Goal: Task Accomplishment & Management: Use online tool/utility

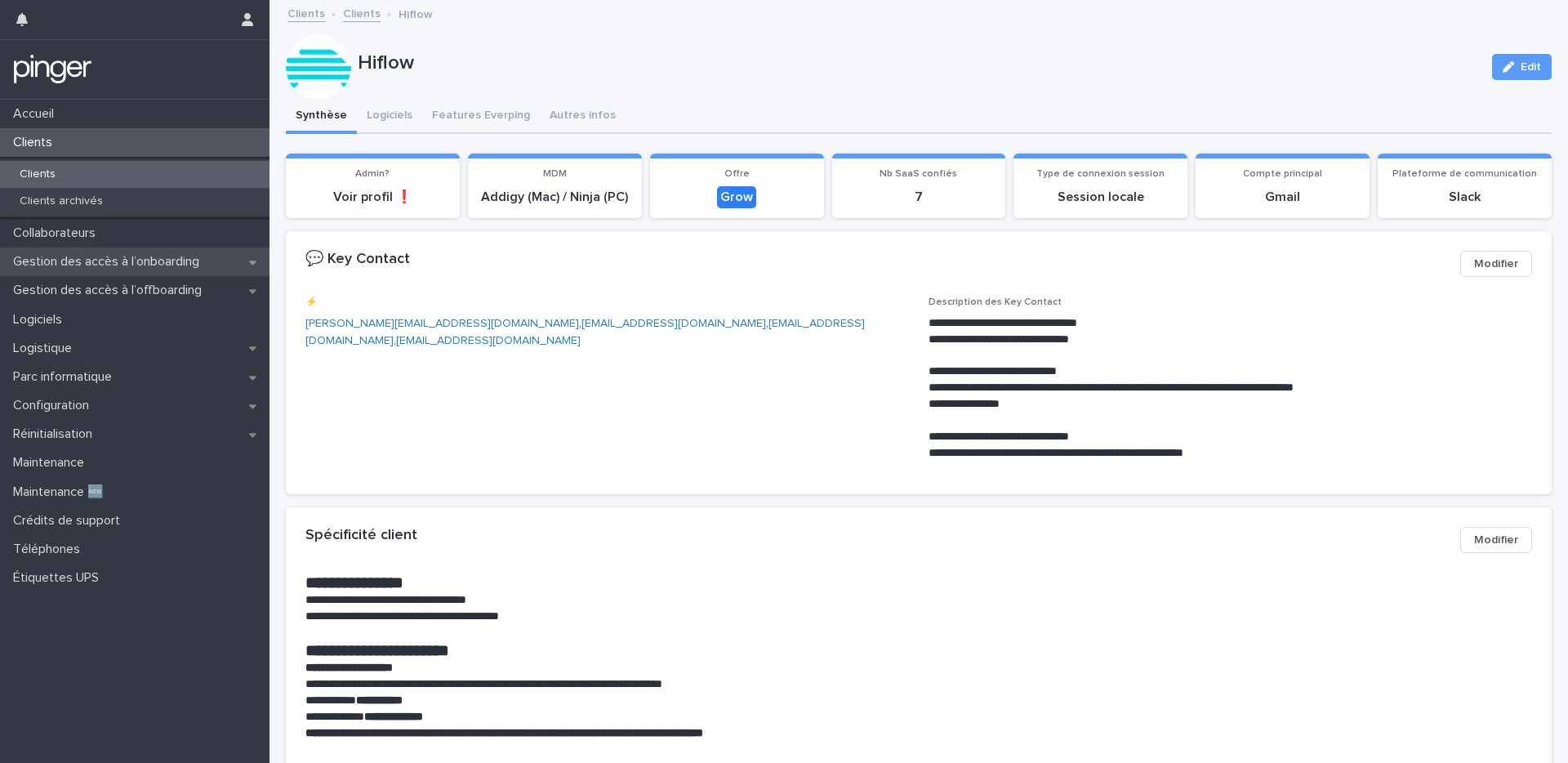
click at [73, 273] on div "Gestion des accès à l’onboarding" at bounding box center [134, 261] width 269 height 28
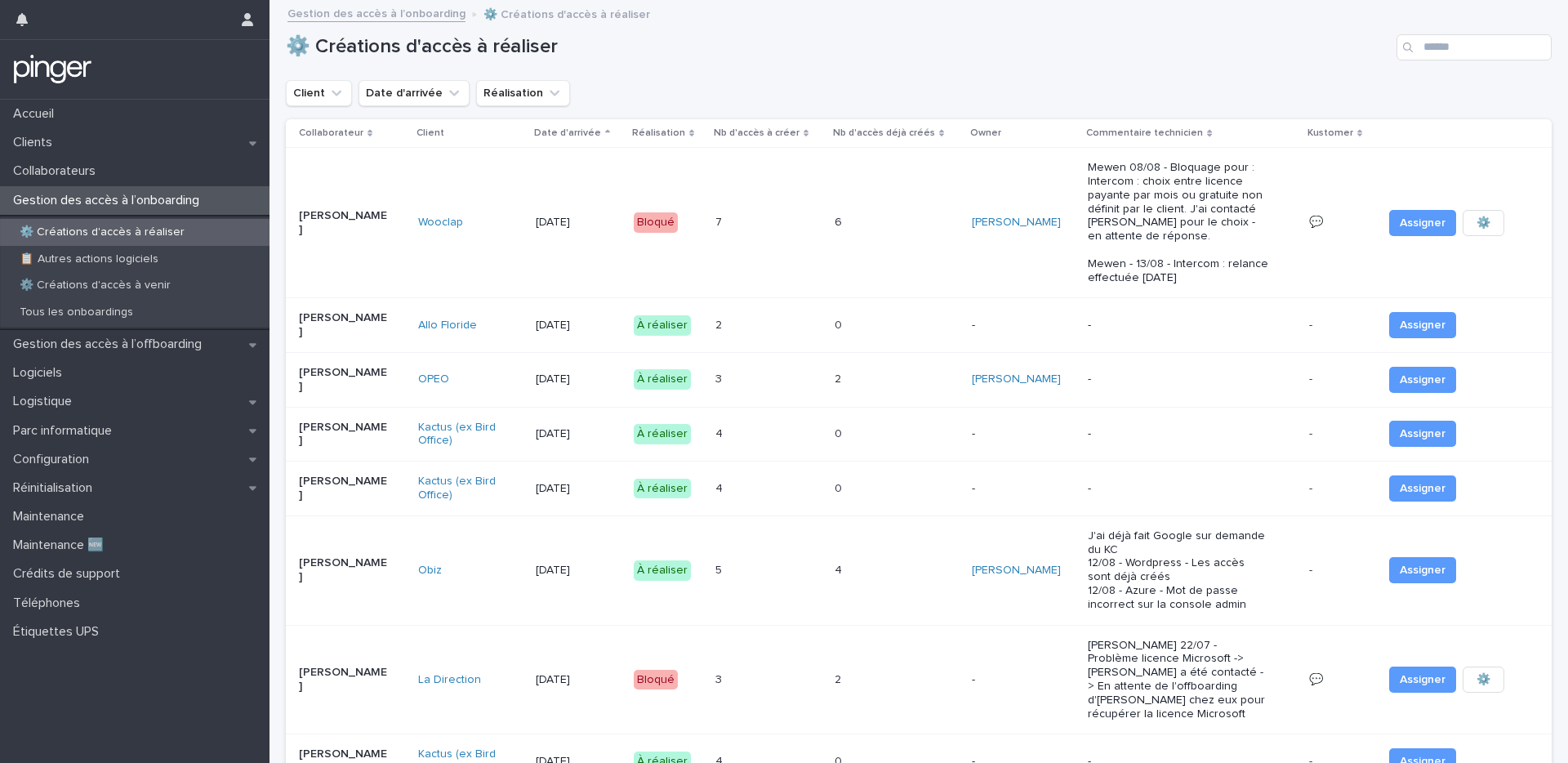
click at [777, 91] on div "Client Date d'arrivée Réalisation" at bounding box center [919, 93] width 1266 height 26
click at [775, 85] on div "Client Date d'arrivée Réalisation" at bounding box center [919, 93] width 1266 height 26
click at [108, 349] on p "Gestion des accès à l’offboarding" at bounding box center [110, 344] width 208 height 16
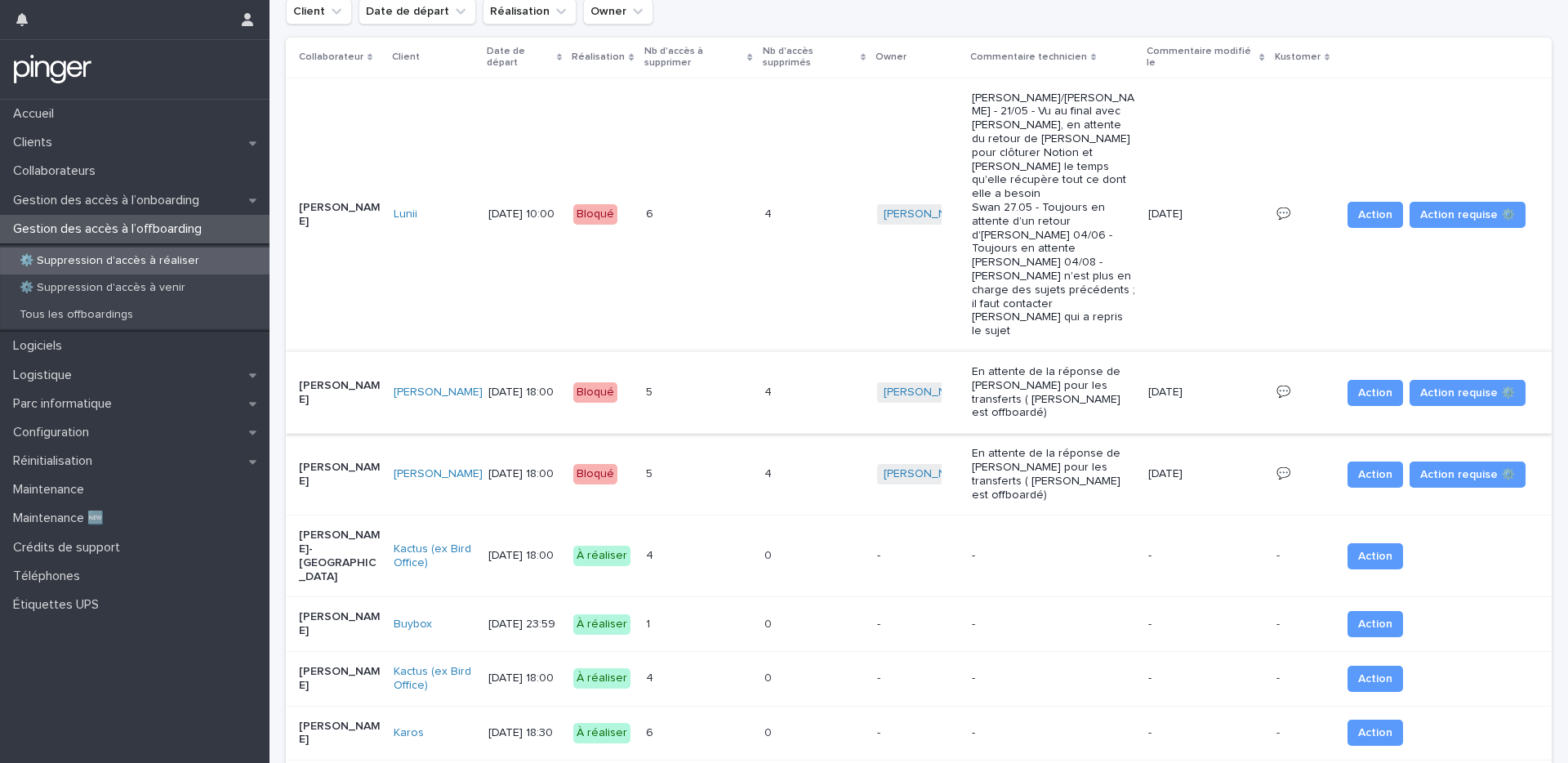
scroll to position [154, 0]
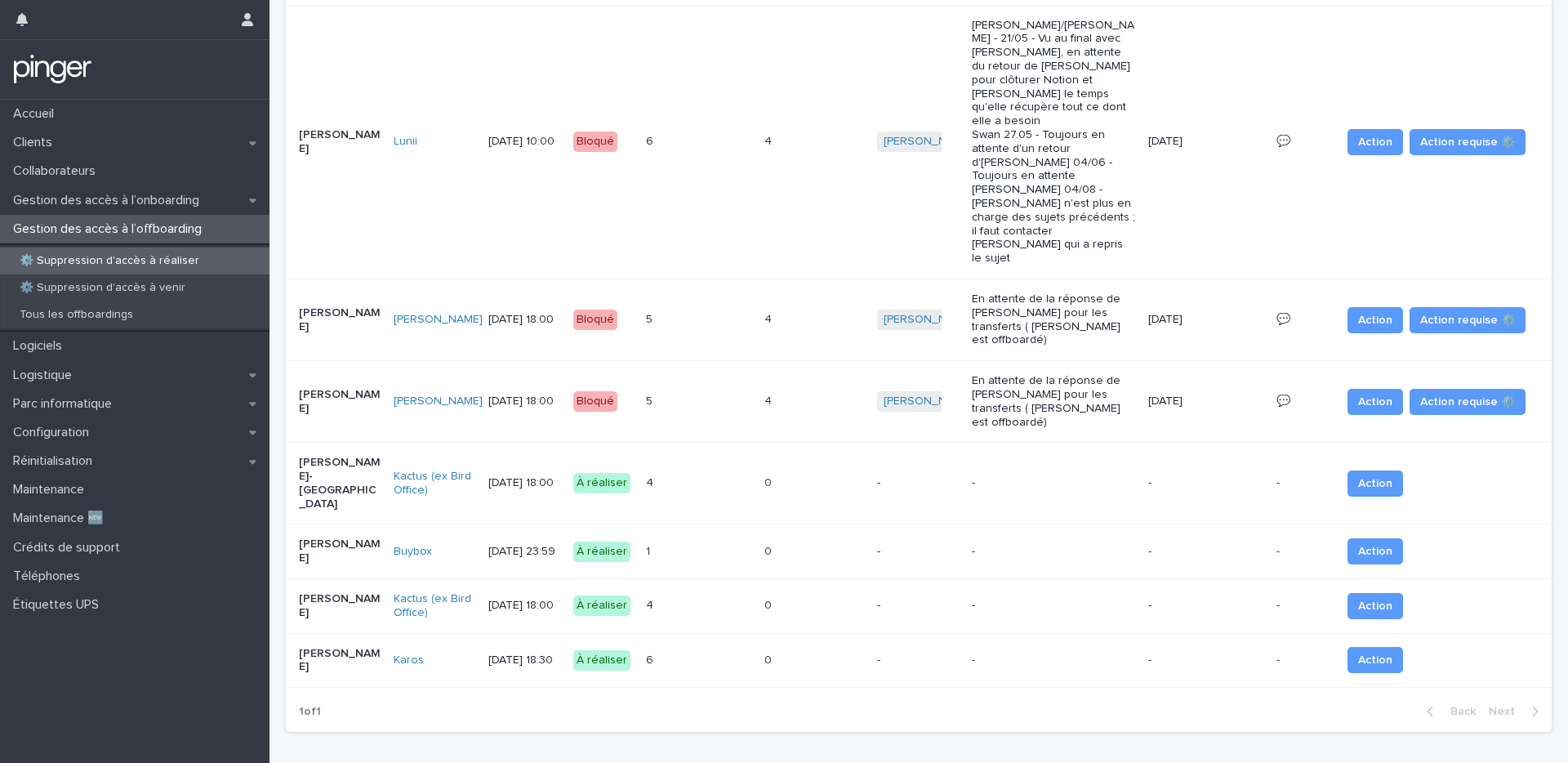
click at [493, 674] on div "Loading... Saving… Loading... Saving… ⚙️ Suppression d'accès à réaliser Client …" at bounding box center [918, 317] width 1282 height 939
click at [151, 319] on div "Tous les offboardings" at bounding box center [134, 315] width 269 height 27
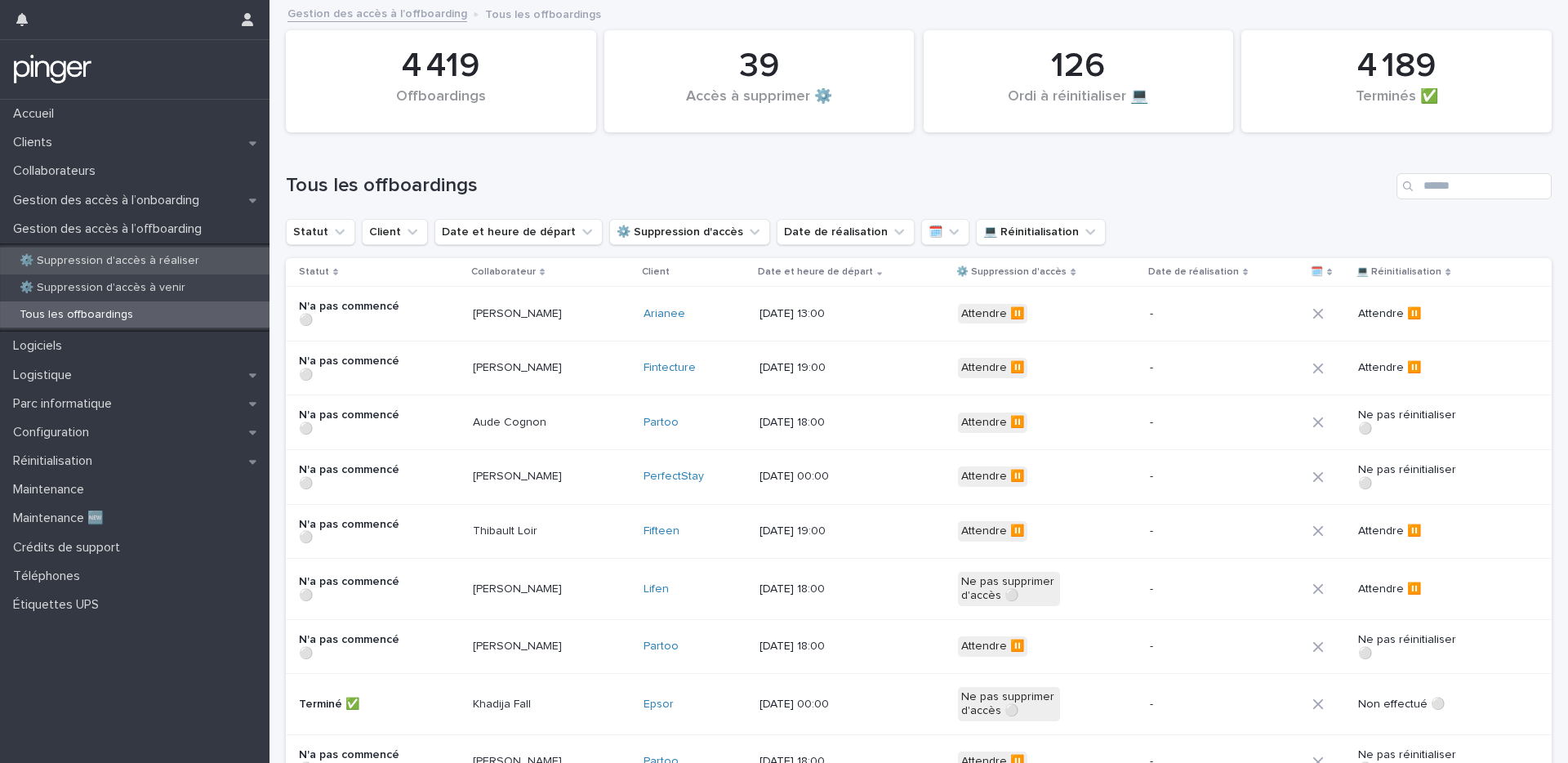
click at [199, 259] on p "⚙️ Suppression d'accès à réaliser" at bounding box center [109, 260] width 206 height 14
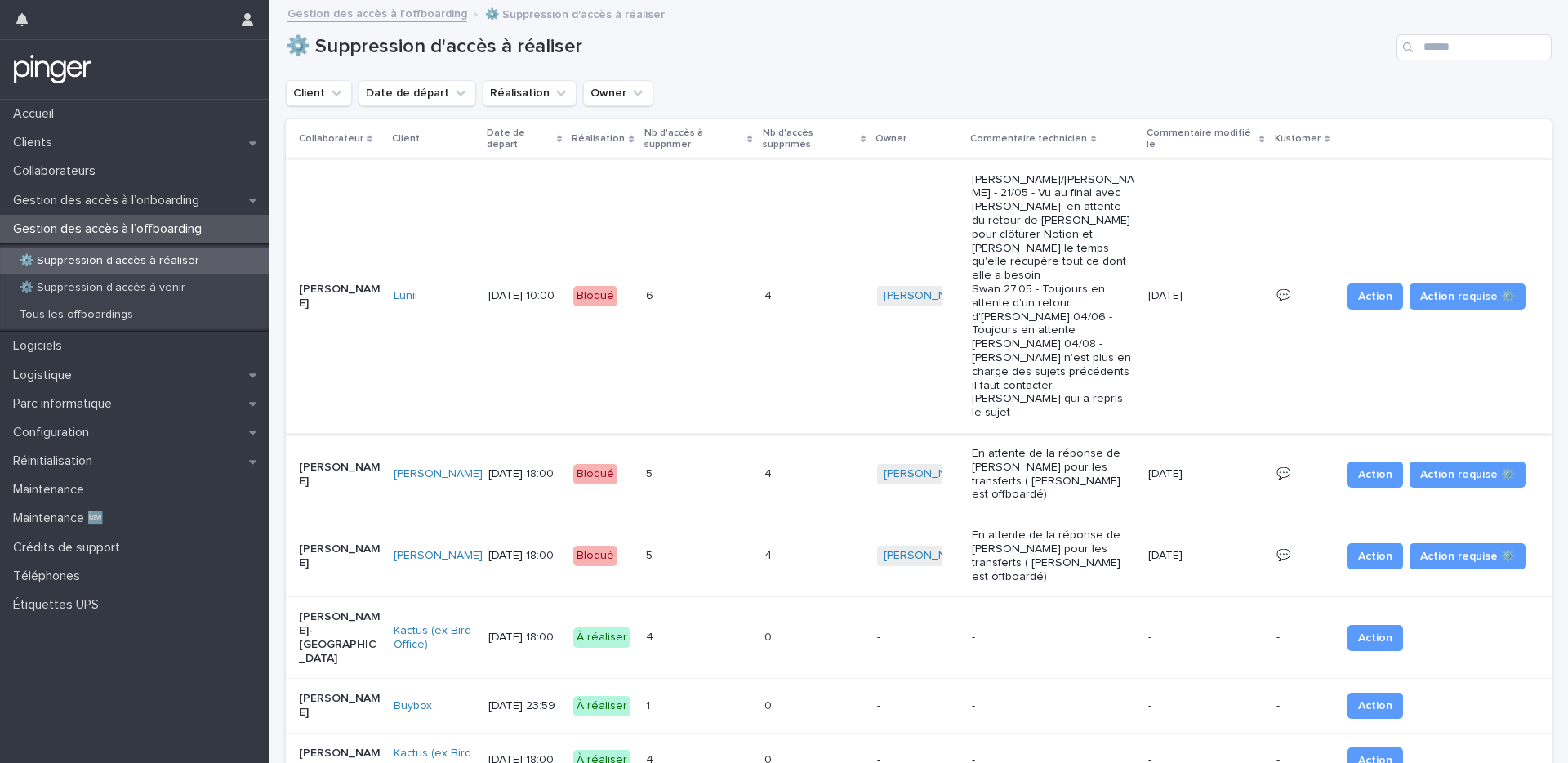
scroll to position [154, 0]
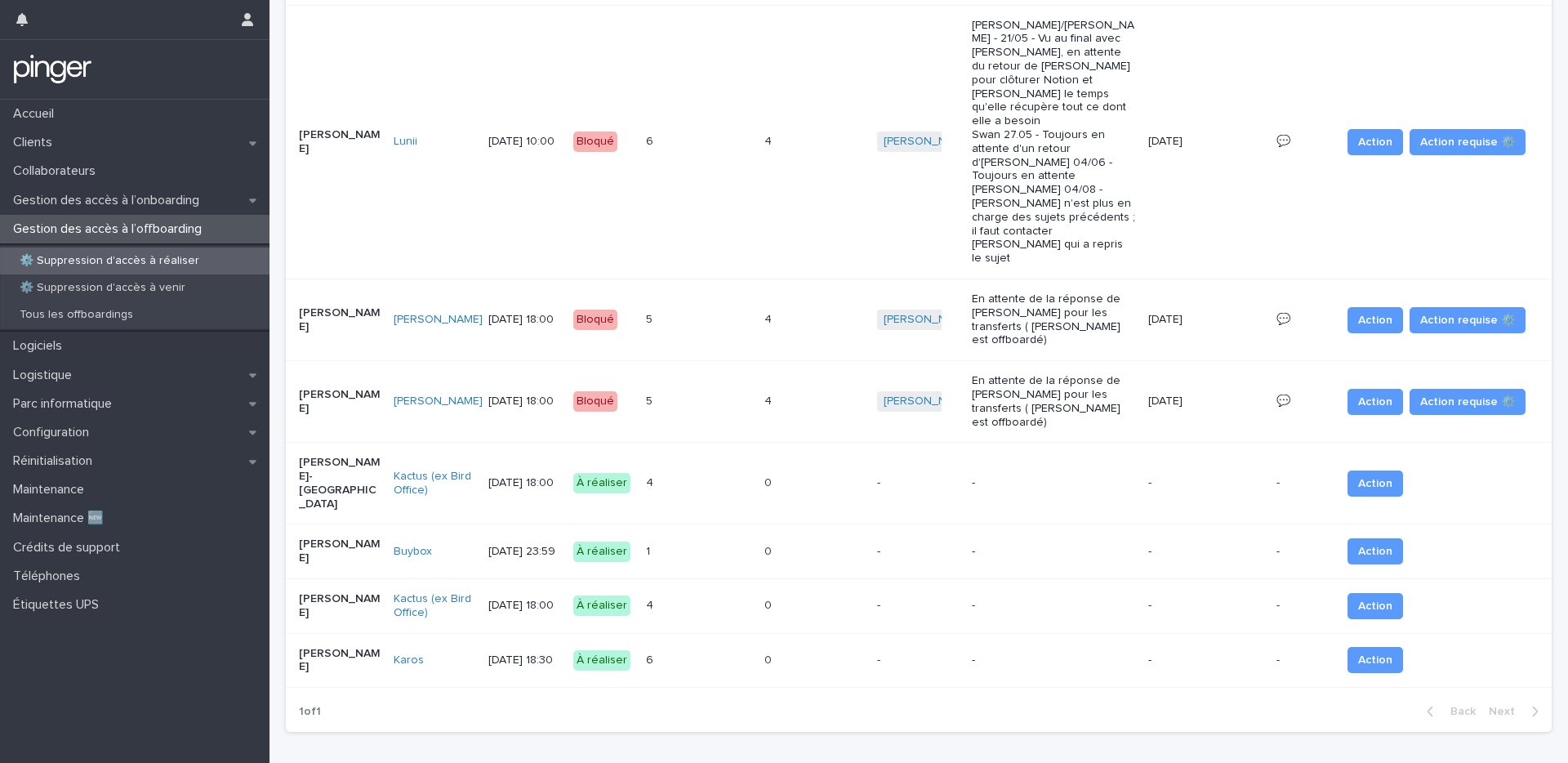
click at [595, 672] on div "Loading... Saving… Loading... Saving… ⚙️ Suppression d'accès à réaliser Client …" at bounding box center [918, 317] width 1282 height 939
